Goal: Task Accomplishment & Management: Use online tool/utility

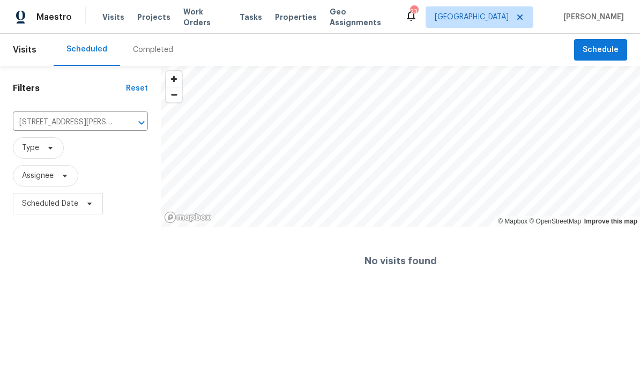
click at [128, 122] on icon "Clear" at bounding box center [127, 122] width 11 height 11
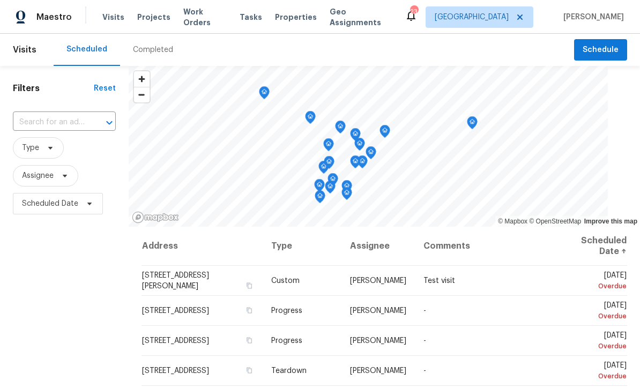
click at [49, 124] on input "text" at bounding box center [49, 122] width 73 height 17
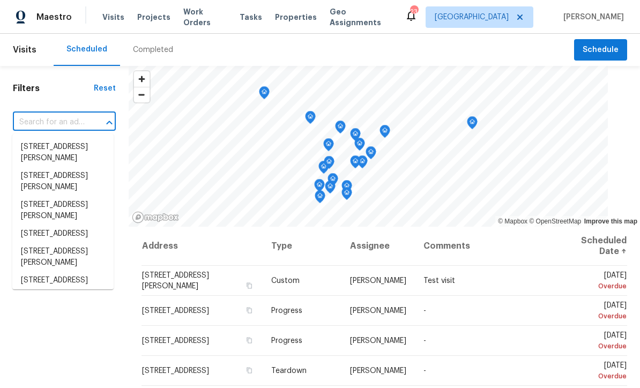
click at [46, 122] on input "text" at bounding box center [49, 122] width 73 height 17
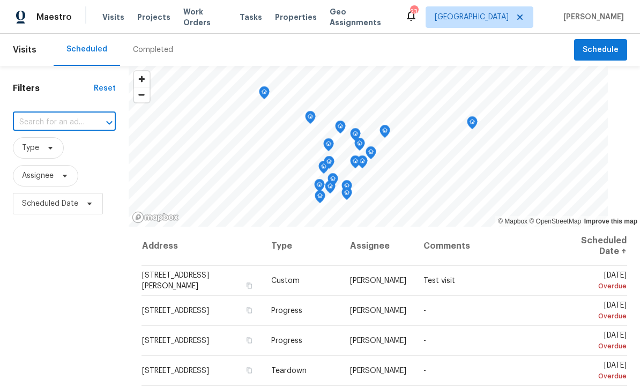
paste input "3686 Sweetbriar Cir, Lithia Springs, GA 30122"
type input "3686 Sweetbriar Cir, Lithia Springs, GA 30122"
click at [52, 151] on li "3686 Sweetbriar Cir, Lithia Springs, GA 30122" at bounding box center [62, 147] width 101 height 18
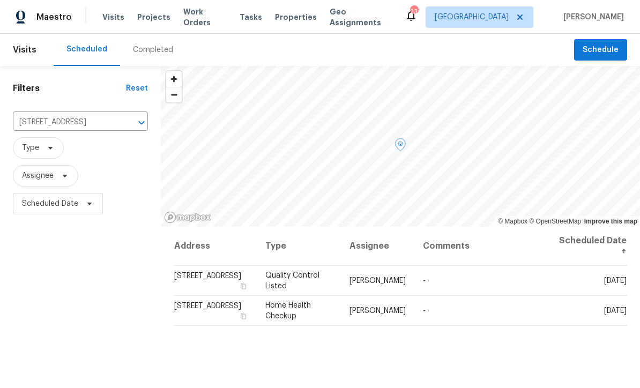
click at [0, 0] on icon at bounding box center [0, 0] width 0 height 0
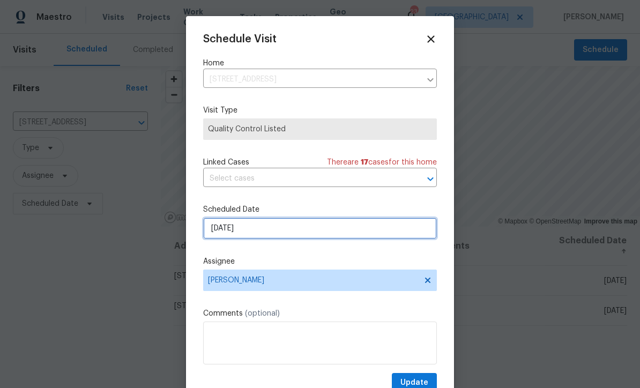
click at [236, 231] on input "8/21/2025" at bounding box center [320, 228] width 234 height 21
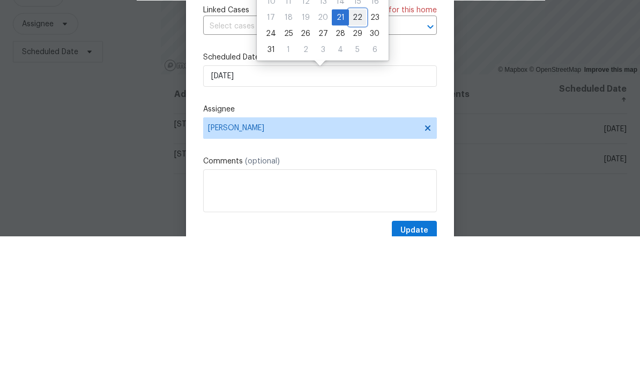
click at [351, 162] on div "22" at bounding box center [357, 169] width 17 height 15
type input "[DATE]"
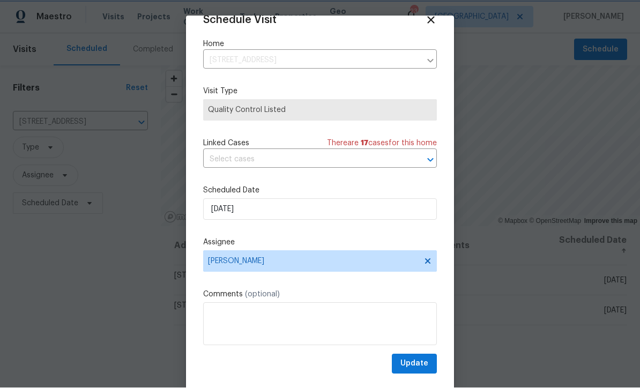
scroll to position [21, 0]
click at [415, 363] on span "Update" at bounding box center [414, 364] width 28 height 13
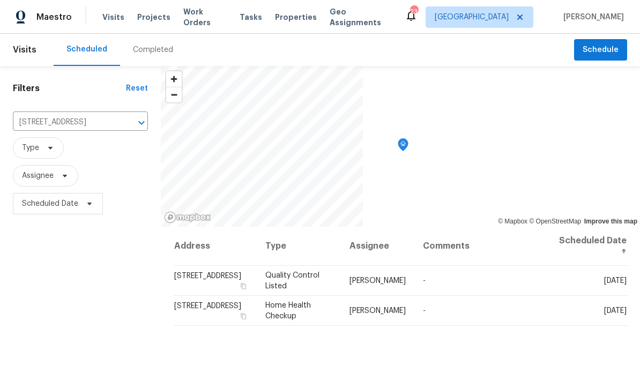
scroll to position [0, 0]
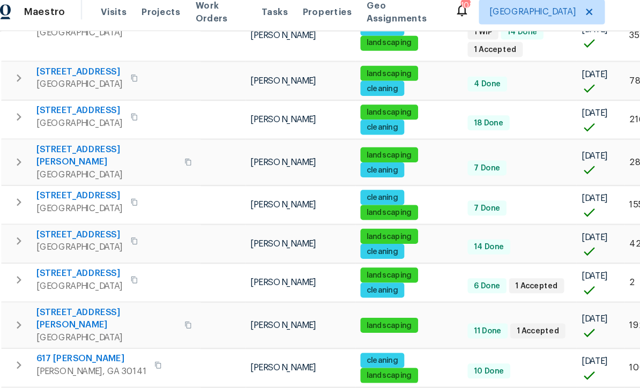
scroll to position [264, 0]
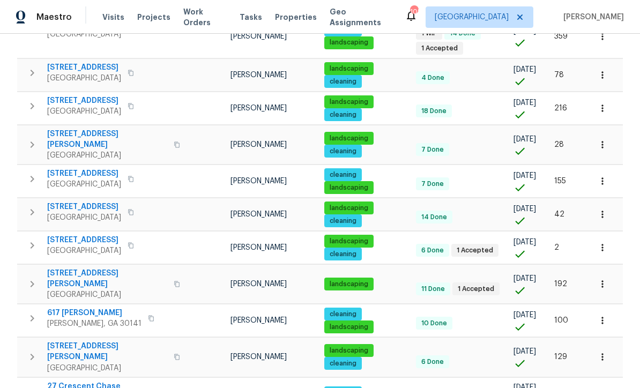
click at [605, 139] on icon "button" at bounding box center [602, 144] width 11 height 11
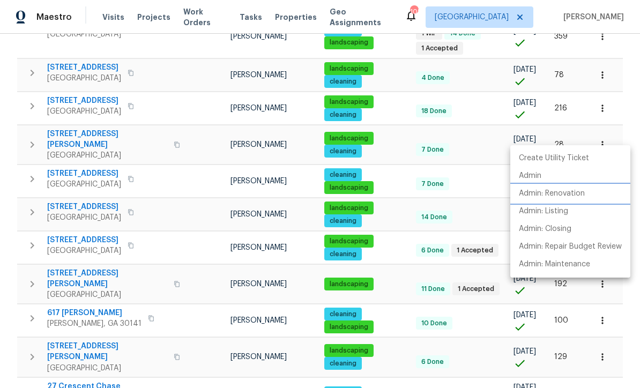
click at [570, 198] on p "Admin: Renovation" at bounding box center [552, 193] width 66 height 11
click at [196, 227] on div at bounding box center [320, 194] width 640 height 388
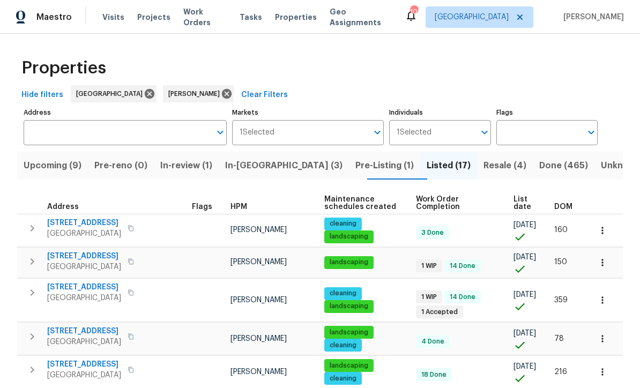
scroll to position [0, 0]
click at [50, 164] on span "Upcoming (9)" at bounding box center [53, 165] width 58 height 15
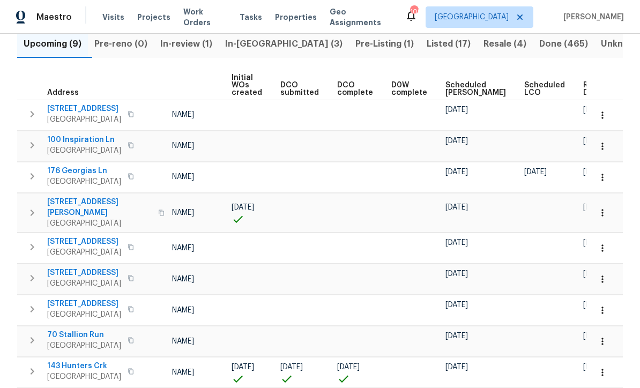
scroll to position [0, 77]
click at [584, 85] on span "Ready Date" at bounding box center [596, 88] width 24 height 15
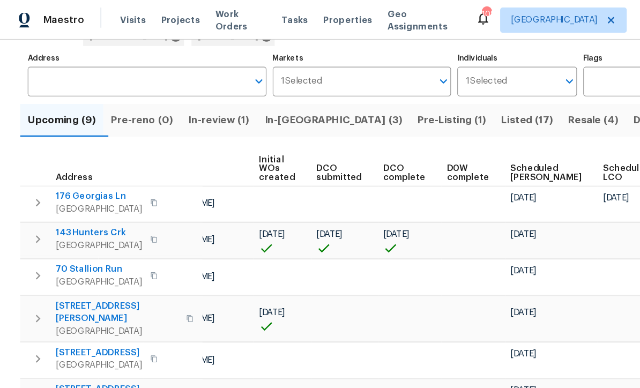
scroll to position [80, 0]
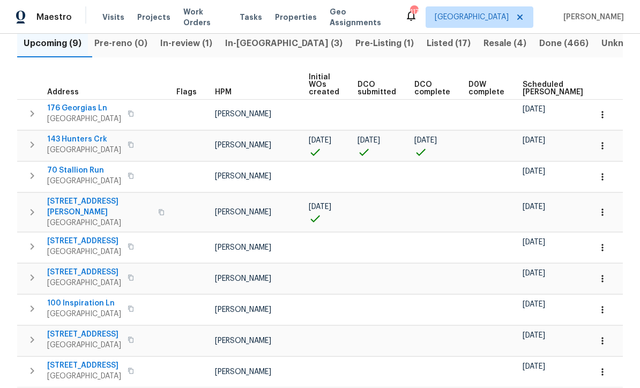
scroll to position [122, 0]
click at [355, 49] on span "Pre-Listing (1)" at bounding box center [384, 43] width 58 height 15
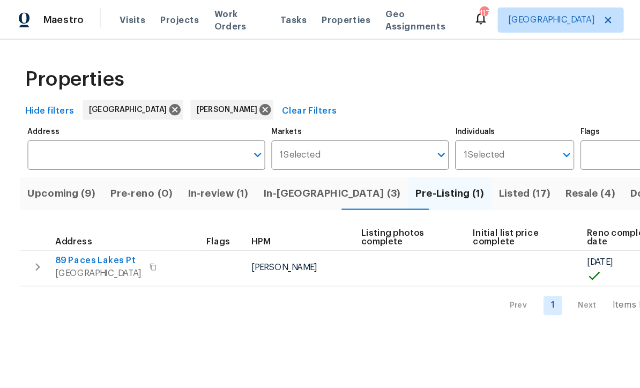
click at [427, 167] on span "Listed (17)" at bounding box center [449, 165] width 44 height 15
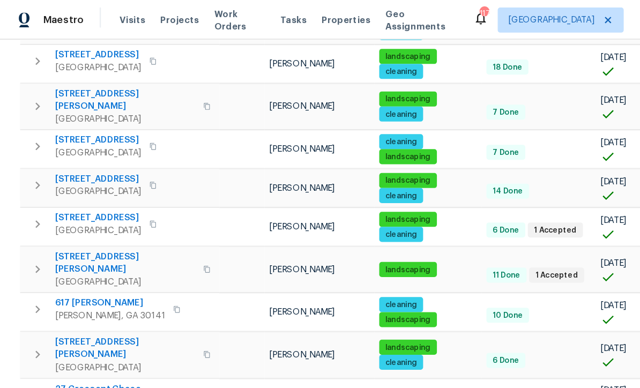
scroll to position [317, 0]
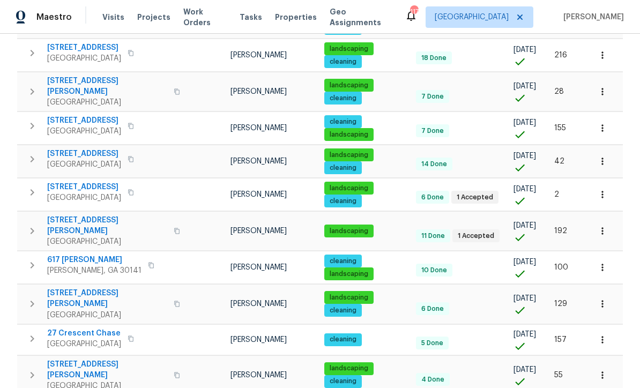
click at [602, 226] on icon "button" at bounding box center [602, 231] width 11 height 11
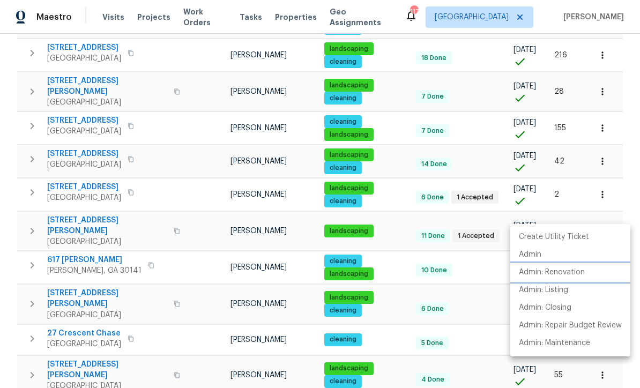
click at [578, 279] on li "Admin: Renovation" at bounding box center [570, 273] width 120 height 18
click at [90, 136] on div at bounding box center [320, 194] width 640 height 388
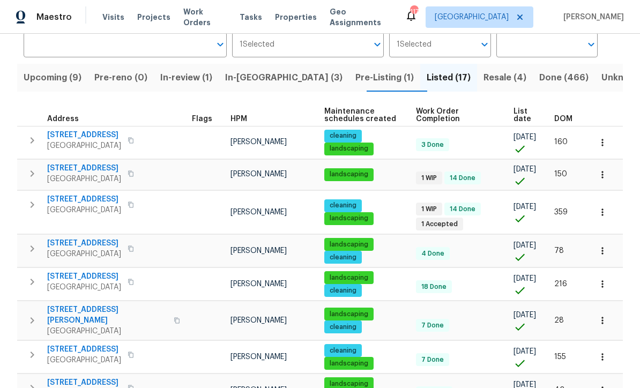
scroll to position [64, 0]
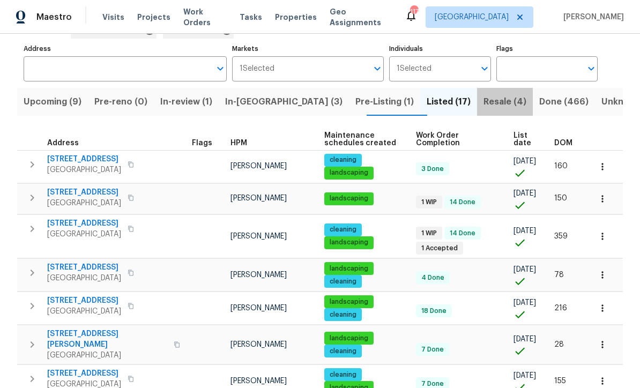
click at [483, 106] on span "Resale (4)" at bounding box center [504, 101] width 43 height 15
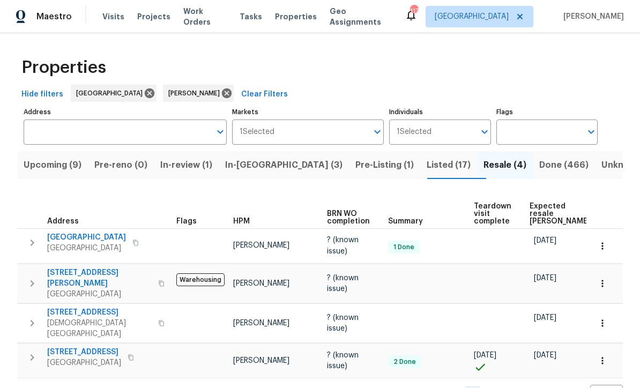
click at [253, 158] on span "In-reno (3)" at bounding box center [283, 165] width 117 height 15
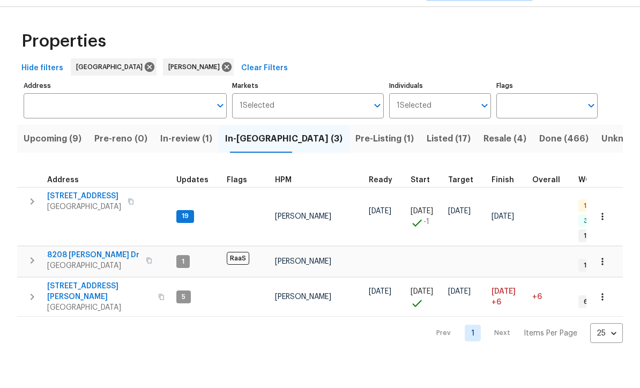
click at [78, 218] on span "188 Lost Lake Trl" at bounding box center [84, 223] width 74 height 11
click at [427, 158] on span "Listed (17)" at bounding box center [449, 165] width 44 height 15
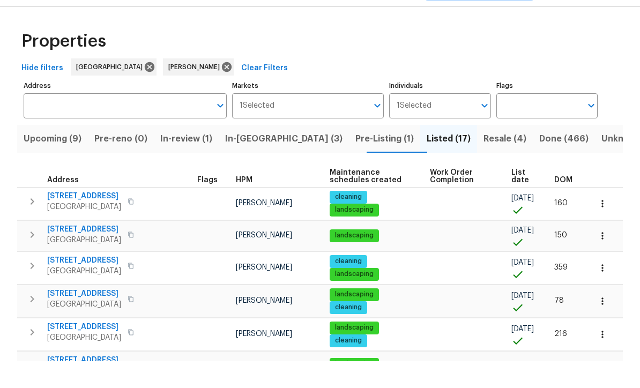
scroll to position [27, 0]
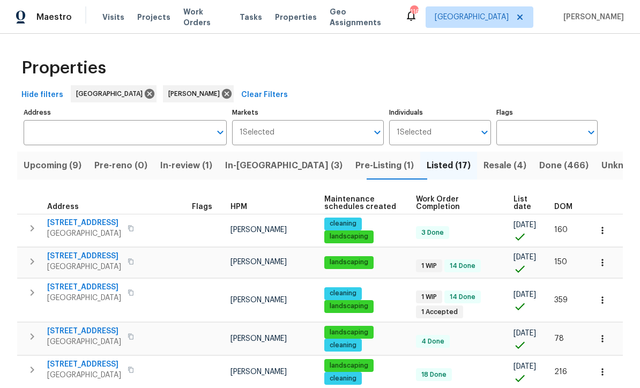
click at [75, 251] on span "3686 Sweetbriar Cir" at bounding box center [84, 256] width 74 height 11
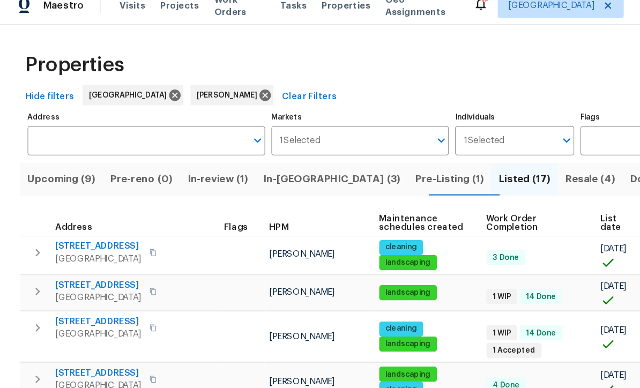
scroll to position [12, 0]
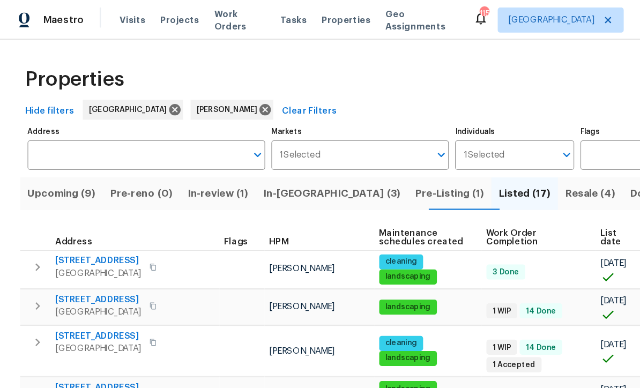
click at [252, 158] on span "In-reno (3)" at bounding box center [283, 165] width 117 height 15
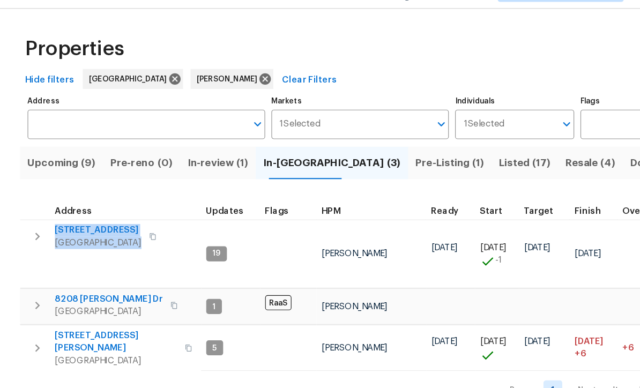
click at [67, 152] on button "Upcoming (9)" at bounding box center [52, 166] width 71 height 28
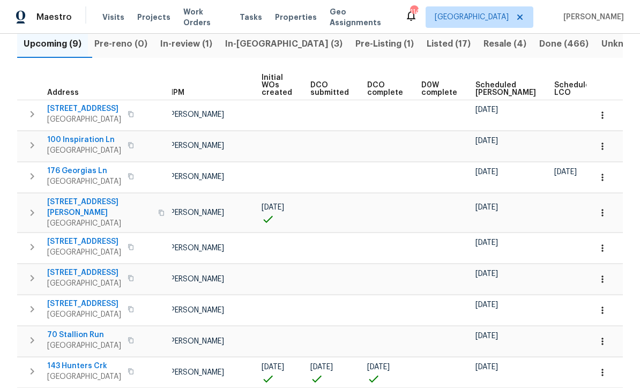
scroll to position [0, 48]
click at [605, 274] on icon "button" at bounding box center [602, 279] width 11 height 11
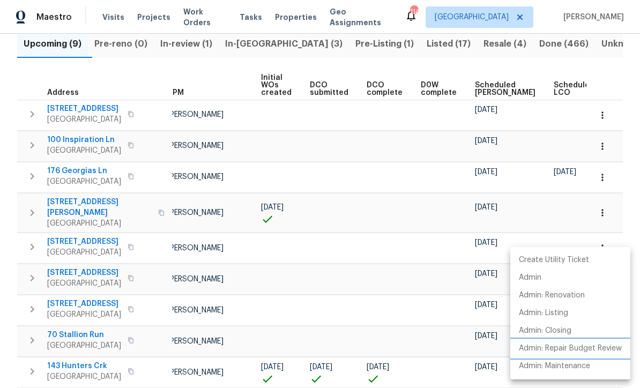
click at [594, 353] on p "Admin: Repair Budget Review" at bounding box center [570, 348] width 103 height 11
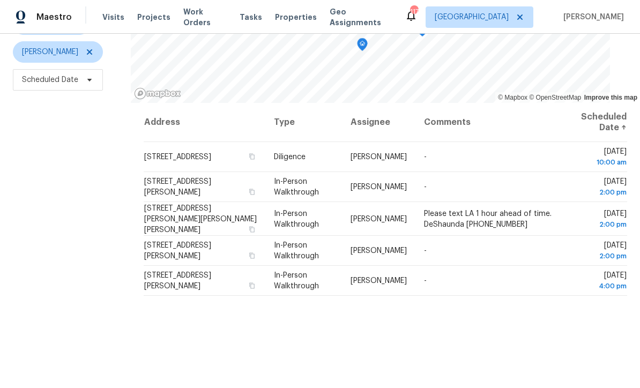
scroll to position [123, 0]
click at [63, 187] on div "Filters Reset ​ Diligence + 1 [PERSON_NAME] Scheduled Date" at bounding box center [65, 178] width 131 height 471
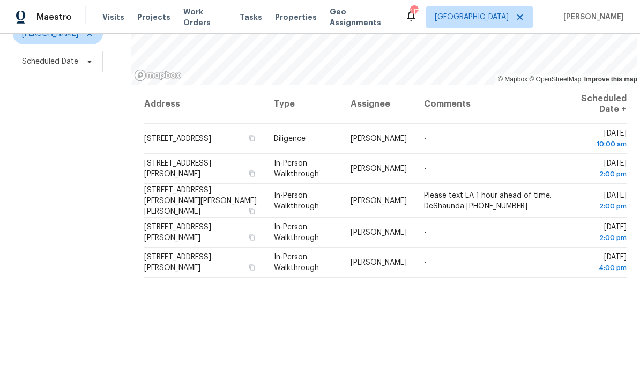
scroll to position [142, 0]
copy span "[STREET_ADDRESS][PERSON_NAME]"
click at [90, 248] on div "Filters Reset ​ Diligence + 1 [PERSON_NAME] Scheduled Date" at bounding box center [65, 159] width 131 height 471
copy span "[STREET_ADDRESS][PERSON_NAME]"
click at [281, 370] on div "Address Type Assignee Comments Scheduled Date ↑ [STREET_ADDRESS] Diligence [PER…" at bounding box center [385, 240] width 509 height 310
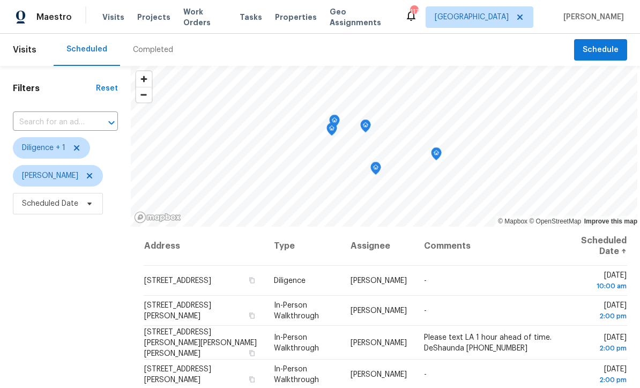
scroll to position [0, 0]
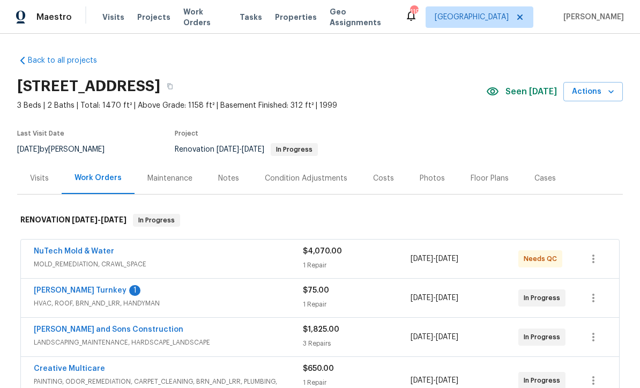
click at [57, 294] on link "[PERSON_NAME] Turnkey" at bounding box center [80, 291] width 93 height 8
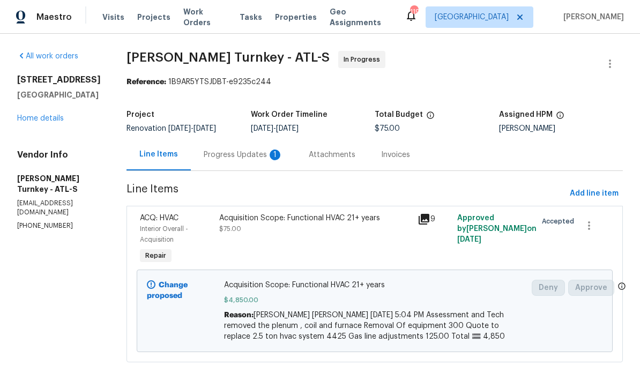
click at [223, 150] on div "Progress Updates 1" at bounding box center [243, 155] width 79 height 11
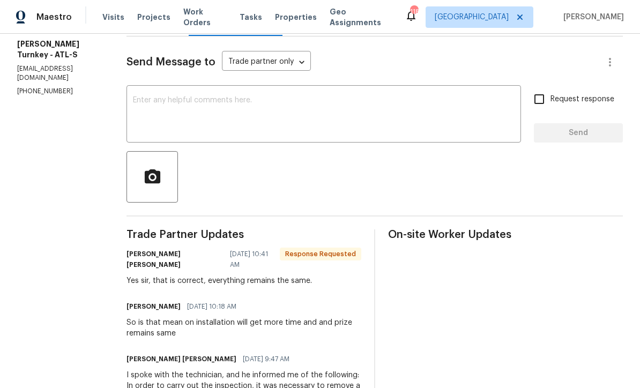
scroll to position [134, 0]
click at [133, 101] on textarea at bounding box center [324, 116] width 382 height 38
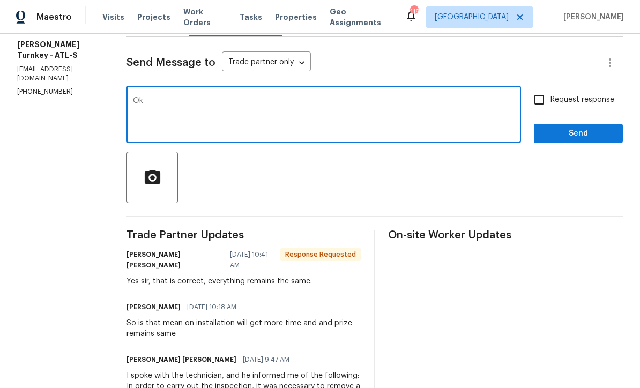
type textarea "Ok"
click at [553, 131] on span "Send" at bounding box center [578, 133] width 72 height 13
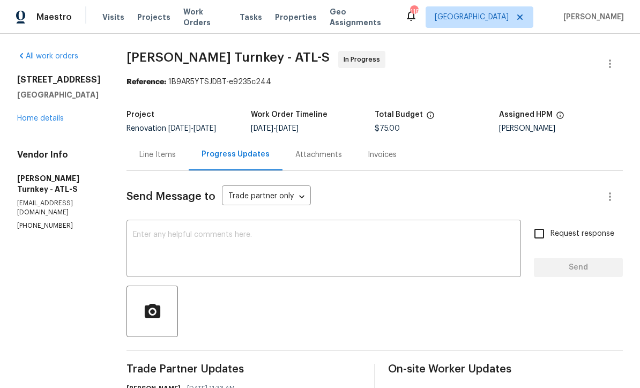
scroll to position [0, 0]
click at [38, 121] on link "Home details" at bounding box center [40, 119] width 47 height 8
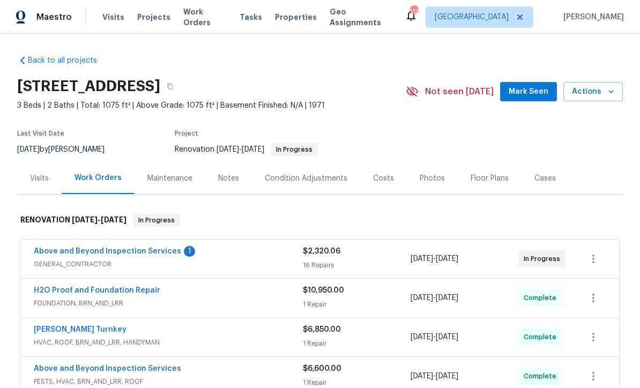
click at [84, 250] on link "Above and Beyond Inspection Services" at bounding box center [107, 252] width 147 height 8
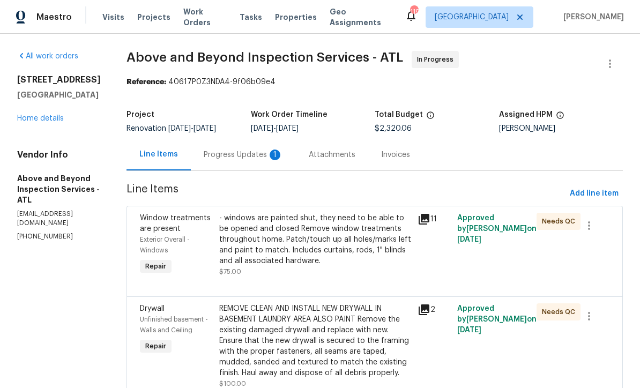
click at [262, 160] on div "Progress Updates 1" at bounding box center [243, 155] width 79 height 11
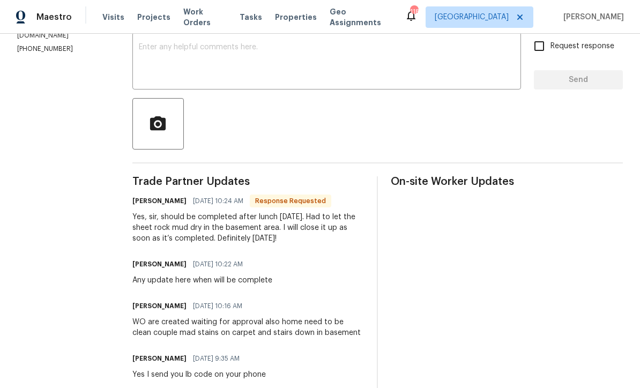
scroll to position [192, 0]
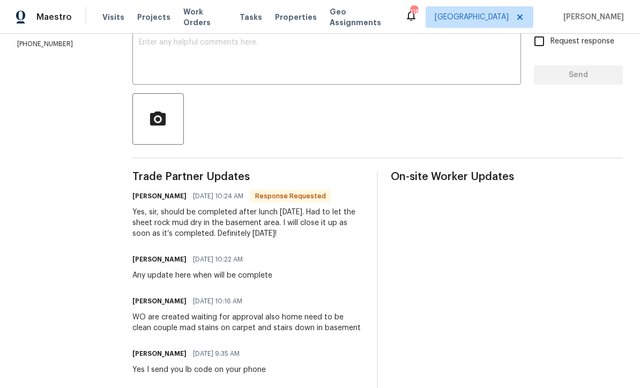
click at [181, 47] on textarea at bounding box center [327, 58] width 376 height 38
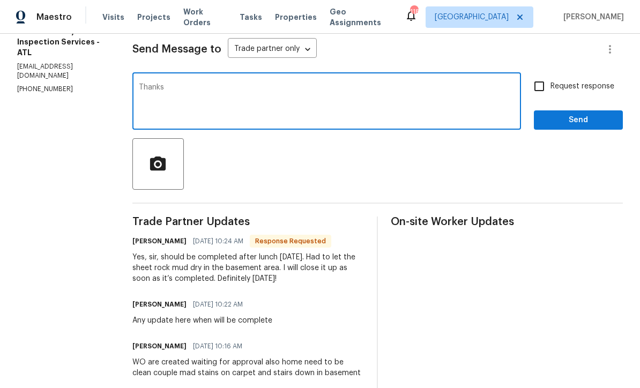
scroll to position [150, 0]
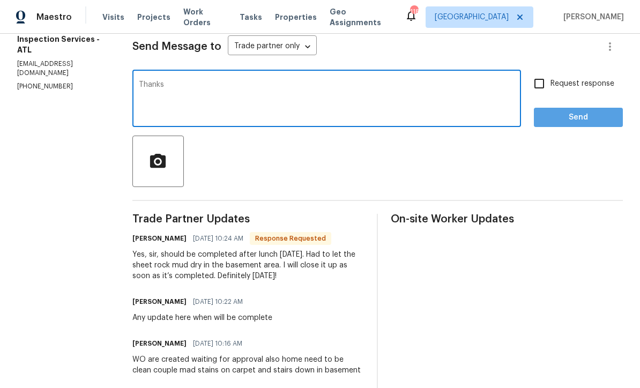
type textarea "Thanks"
click at [593, 118] on button "Send" at bounding box center [578, 118] width 89 height 20
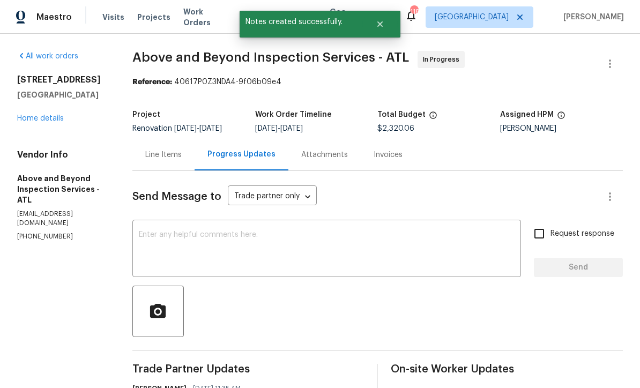
click at [32, 118] on link "Home details" at bounding box center [40, 119] width 47 height 8
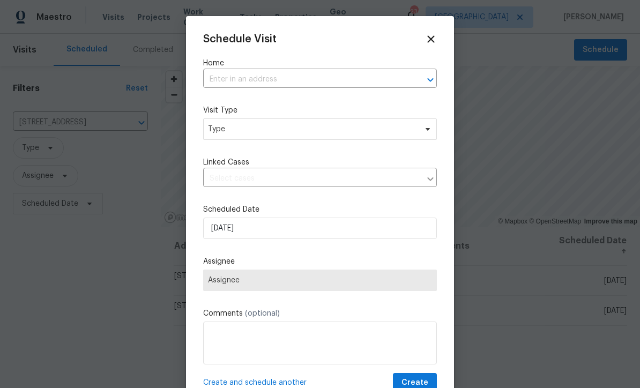
click at [218, 72] on input "text" at bounding box center [305, 79] width 204 height 17
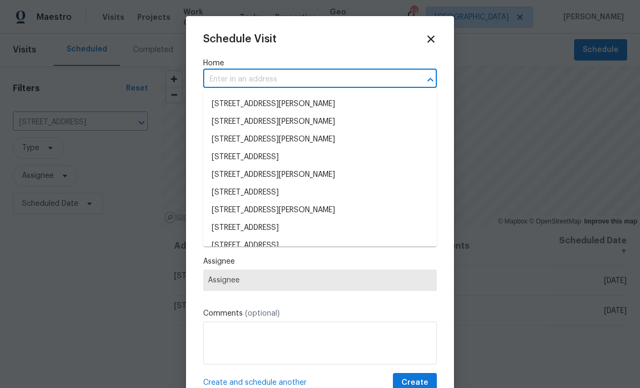
click at [221, 76] on input "text" at bounding box center [305, 79] width 204 height 17
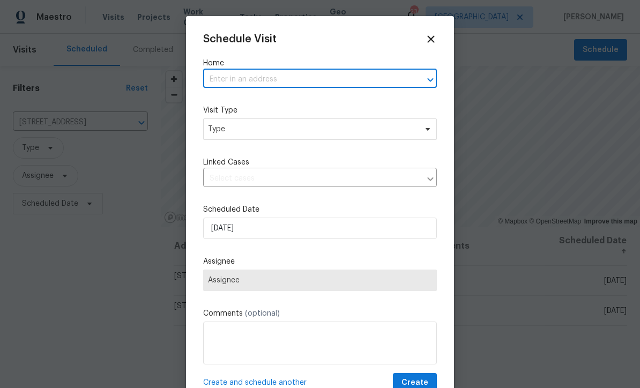
paste input "[STREET_ADDRESS]"
type input "[STREET_ADDRESS]"
click at [228, 101] on li "[STREET_ADDRESS]" at bounding box center [320, 104] width 234 height 18
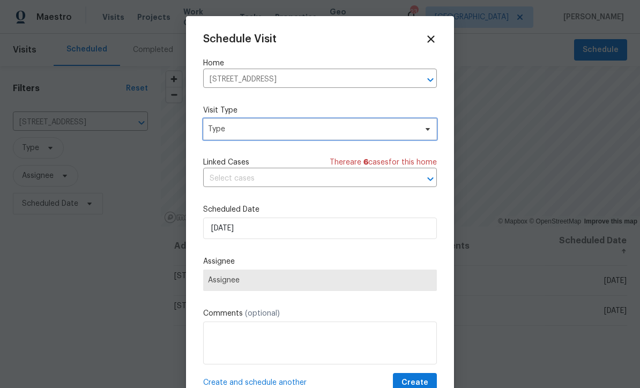
click at [226, 125] on span "Type" at bounding box center [312, 129] width 209 height 11
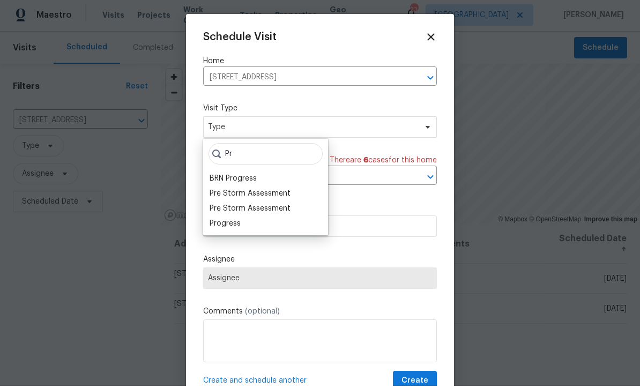
scroll to position [2, 0]
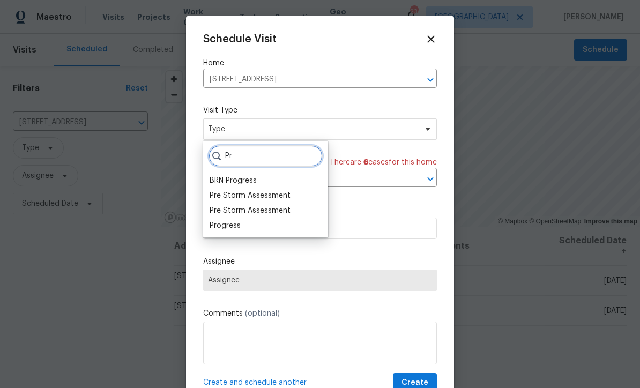
type input "Pr"
click at [224, 225] on div "Progress" at bounding box center [225, 225] width 31 height 11
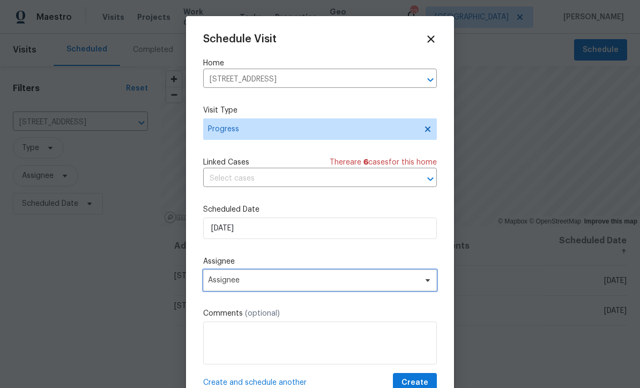
click at [222, 283] on span "Assignee" at bounding box center [313, 280] width 210 height 9
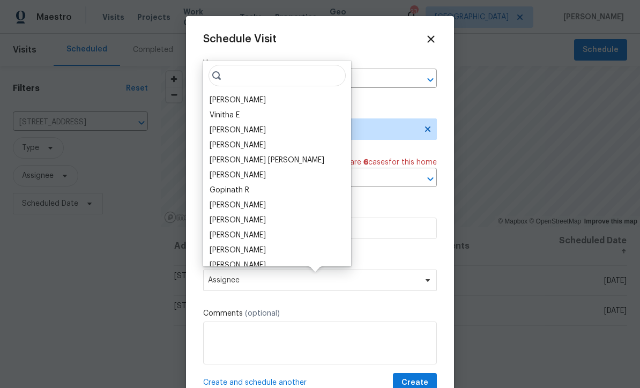
scroll to position [2, 0]
click at [226, 96] on div "[PERSON_NAME]" at bounding box center [238, 100] width 56 height 11
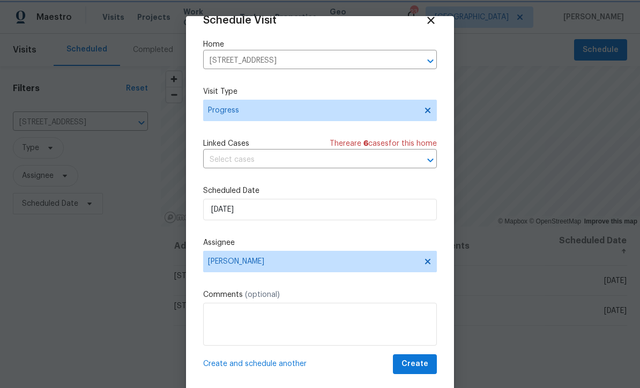
scroll to position [21, 0]
click at [414, 368] on span "Create" at bounding box center [414, 364] width 27 height 13
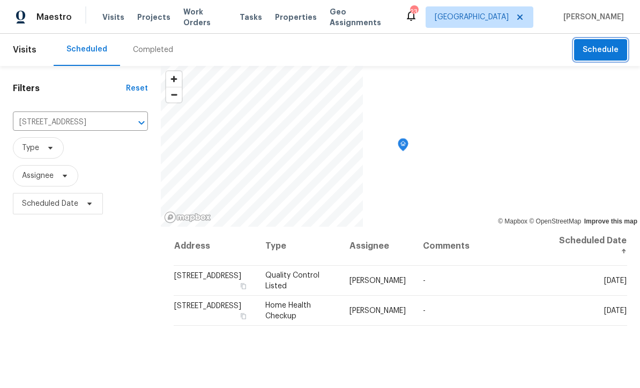
scroll to position [0, 0]
